Goal: Navigation & Orientation: Find specific page/section

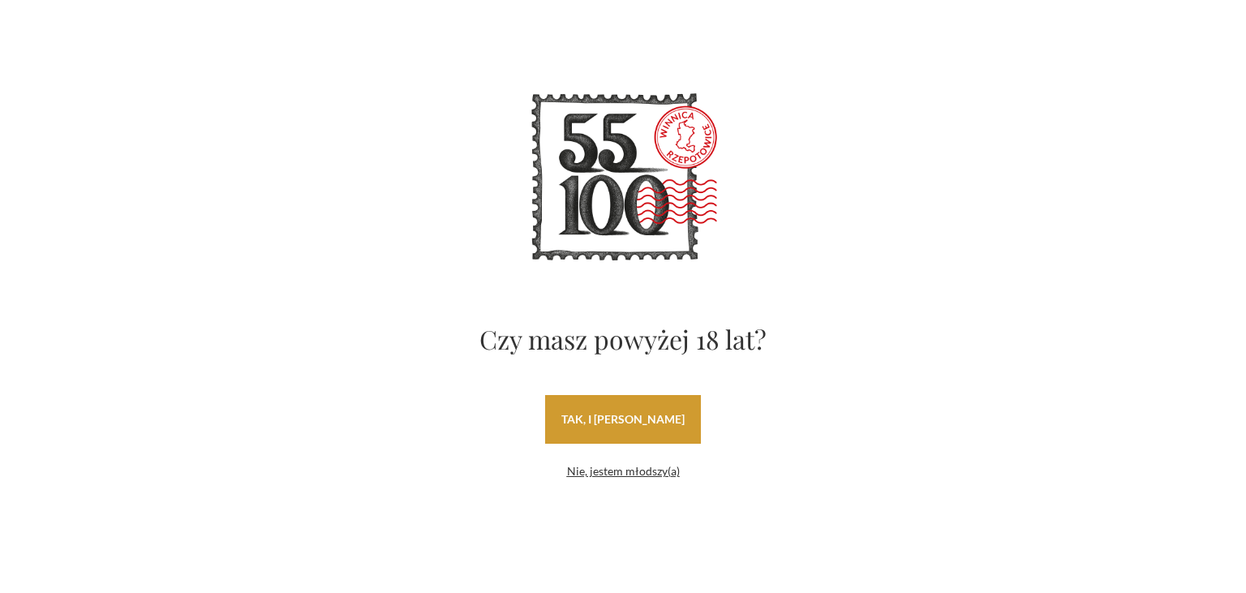
click at [605, 434] on link "tak, i uwielbiam wino" at bounding box center [623, 419] width 156 height 49
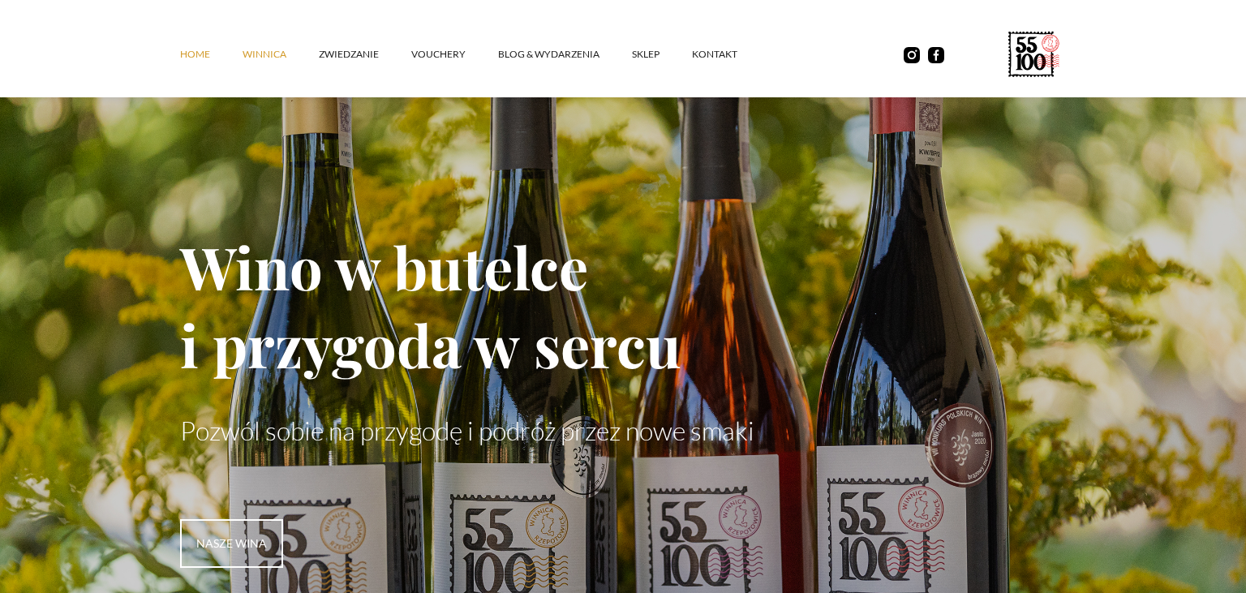
click at [268, 53] on link "winnica" at bounding box center [281, 54] width 76 height 49
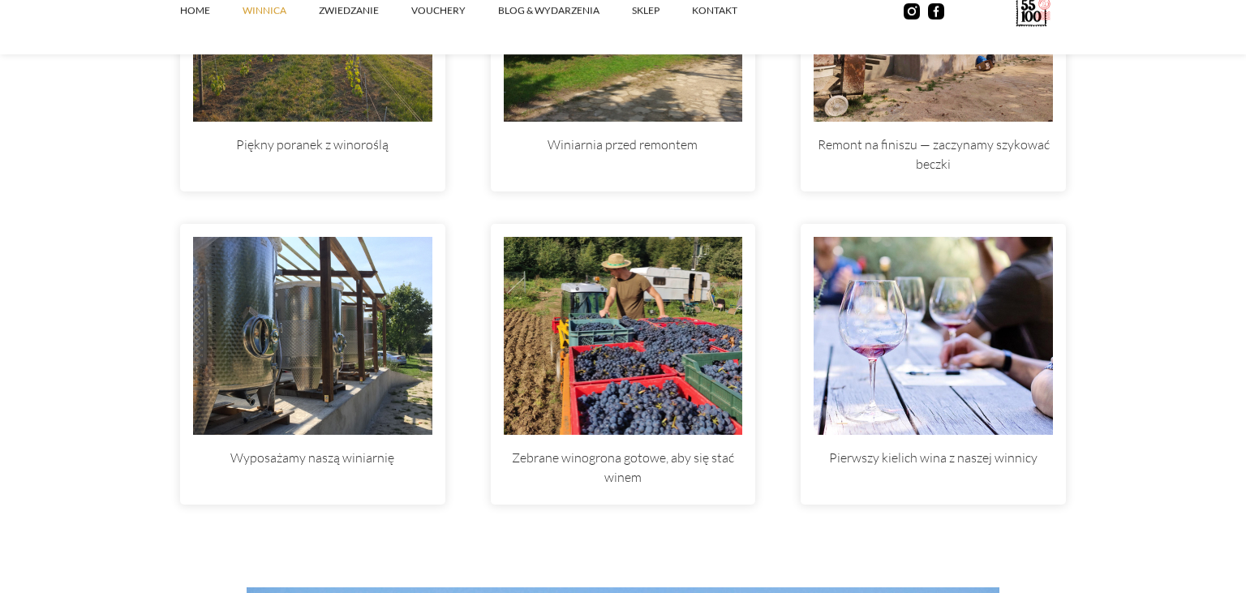
scroll to position [5141, 0]
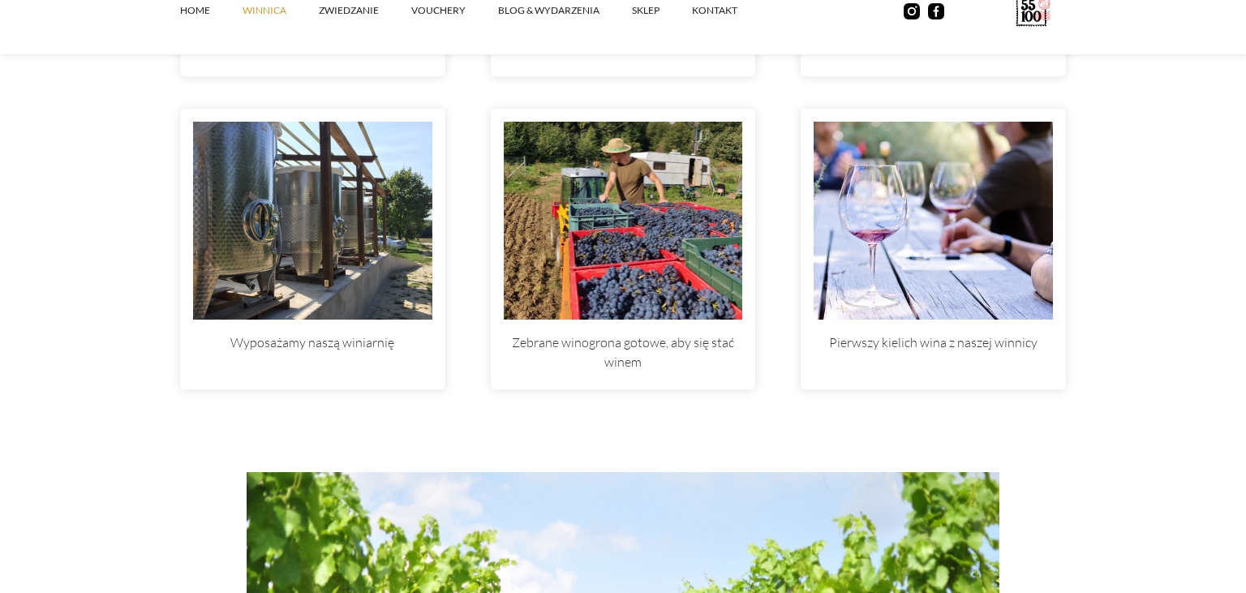
click at [317, 263] on img at bounding box center [312, 221] width 239 height 198
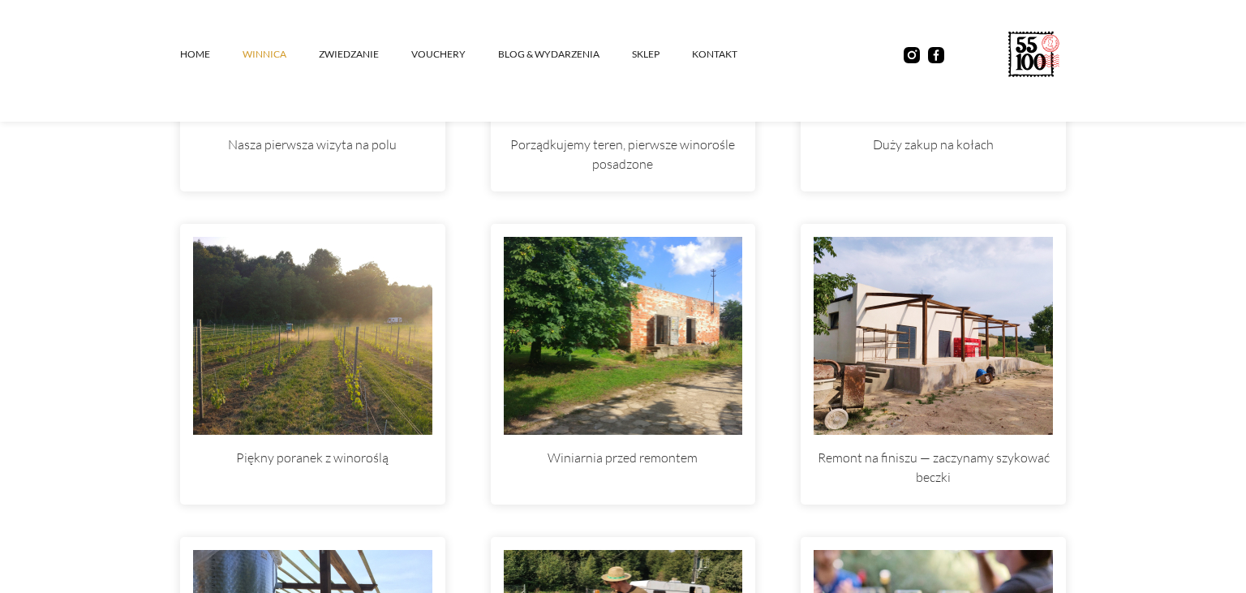
scroll to position [4456, 0]
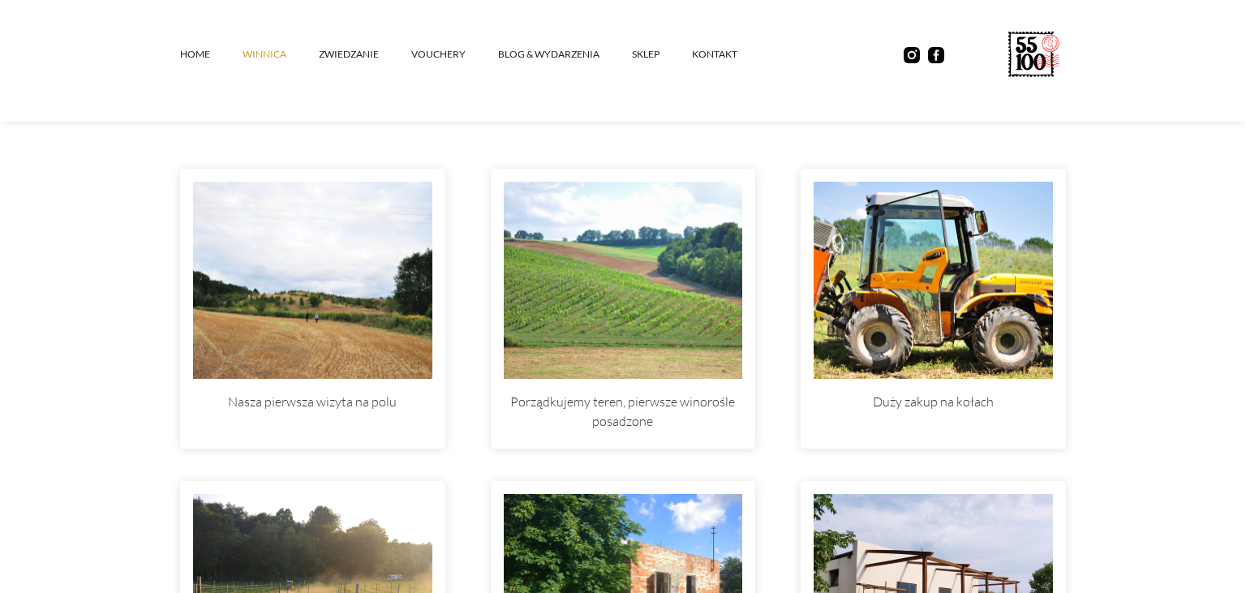
click at [868, 269] on img at bounding box center [933, 281] width 239 height 198
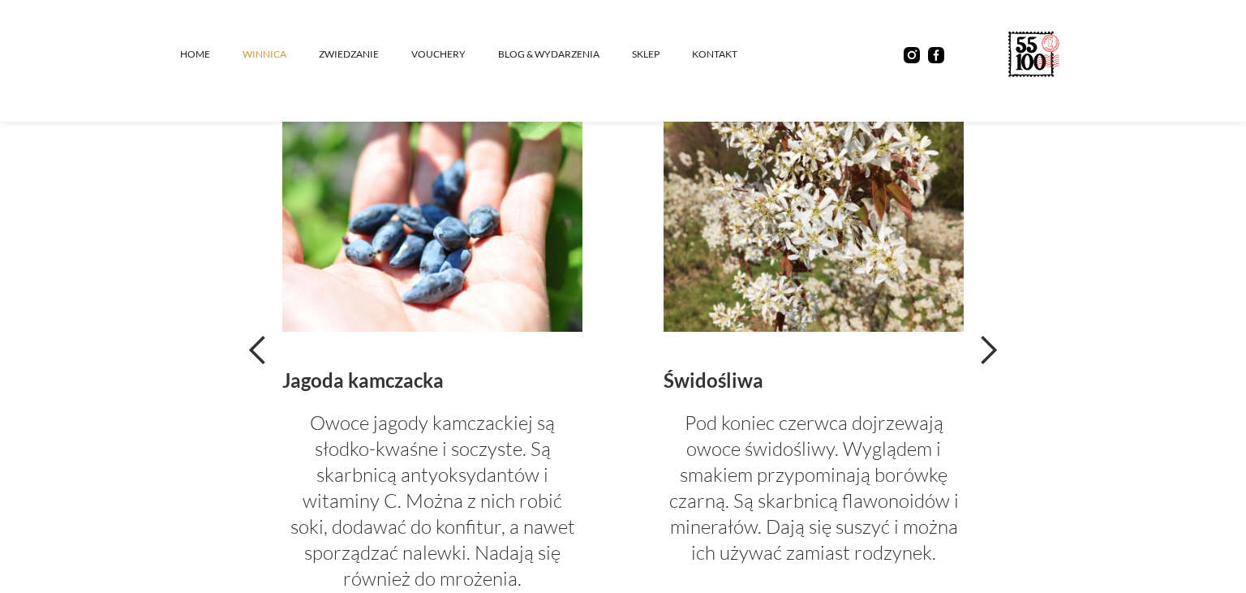
scroll to position [3341, 0]
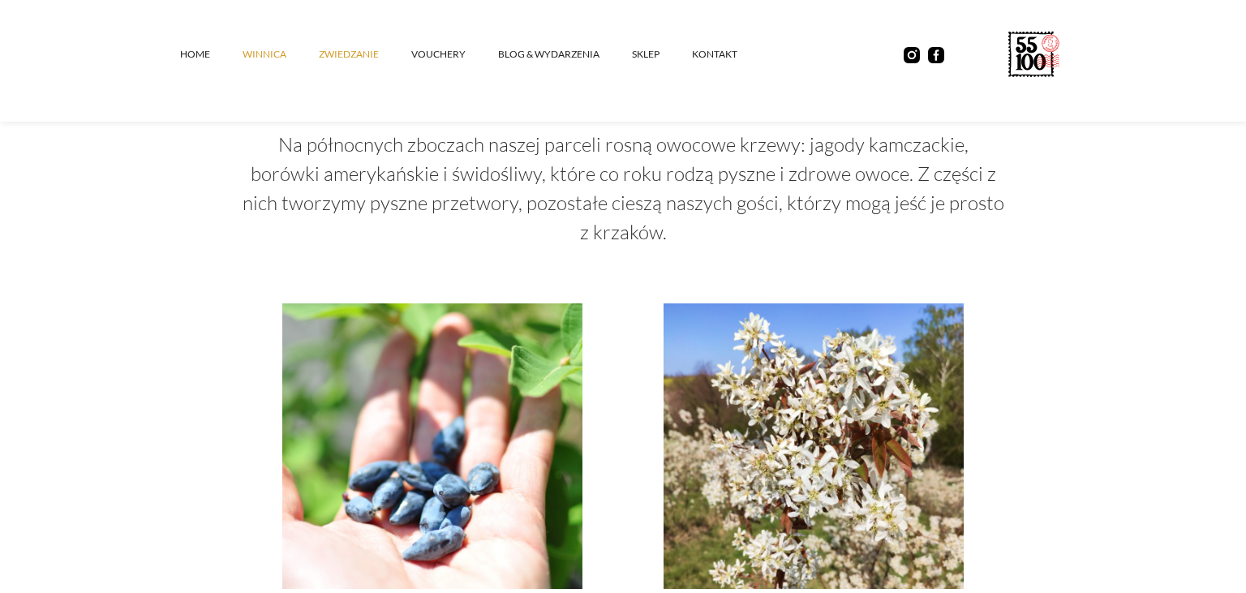
click at [369, 53] on link "ZWIEDZANIE" at bounding box center [365, 54] width 93 height 49
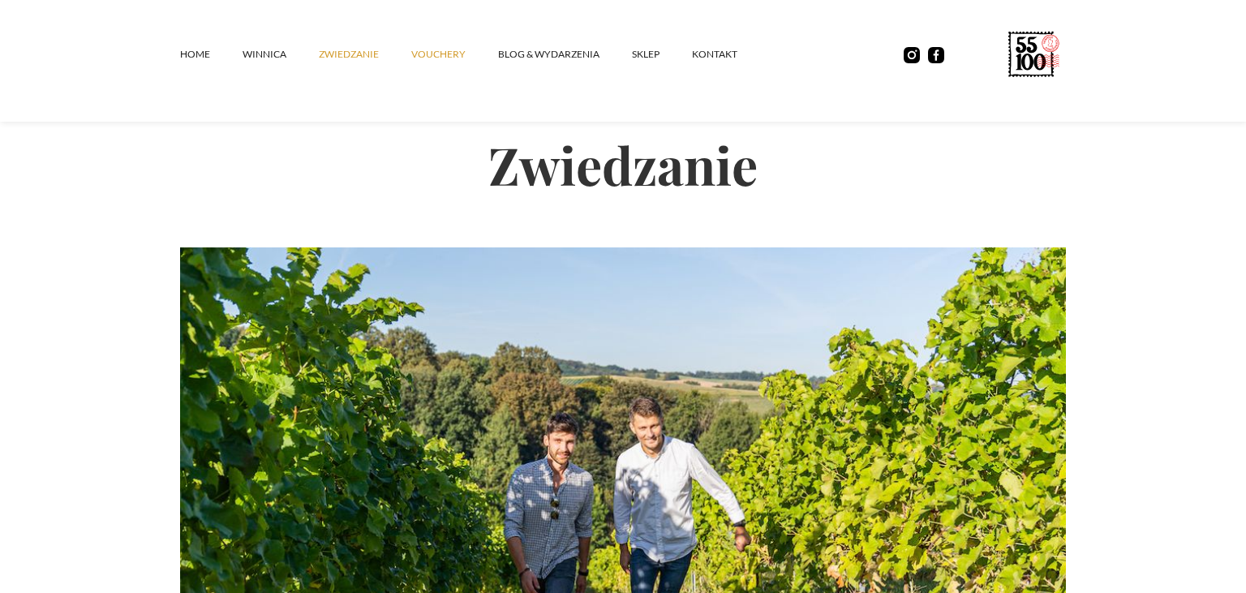
click at [423, 56] on link "vouchery" at bounding box center [454, 54] width 87 height 49
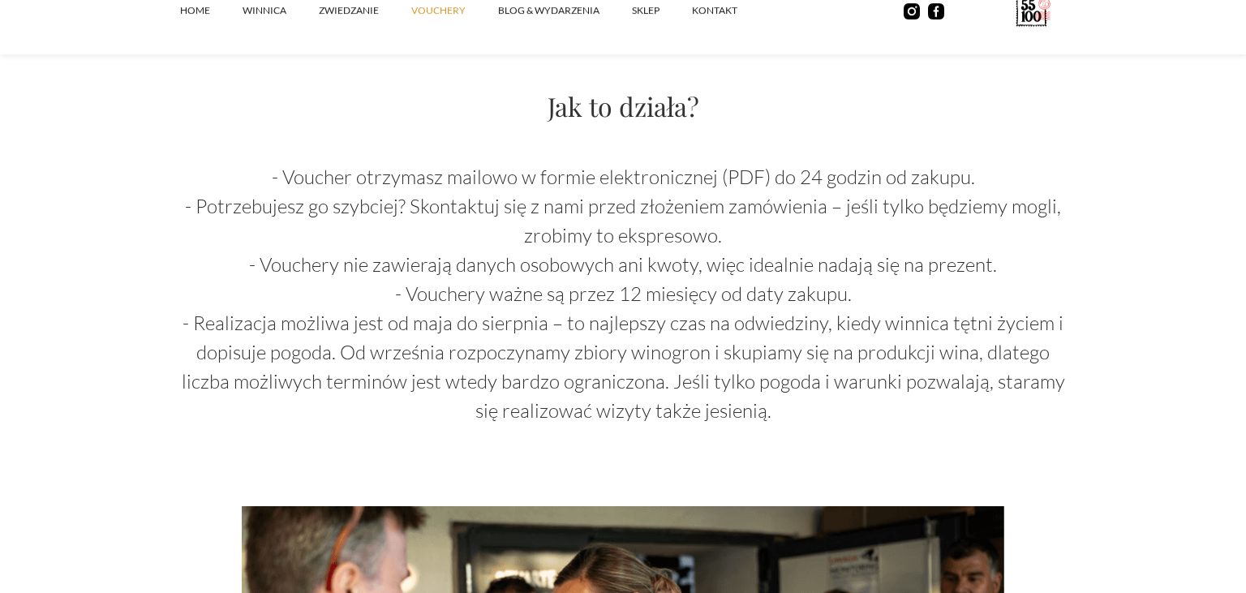
scroll to position [1628, 0]
